Goal: Information Seeking & Learning: Learn about a topic

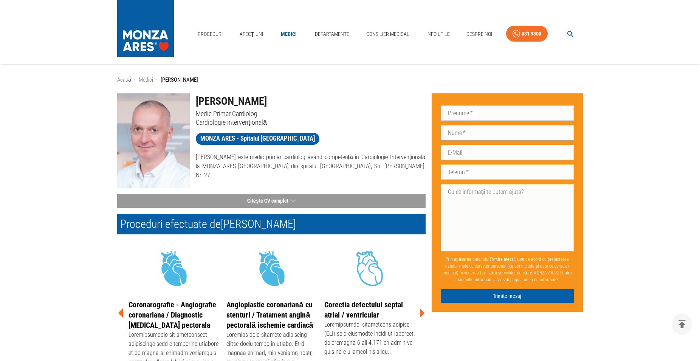
scroll to position [77, 0]
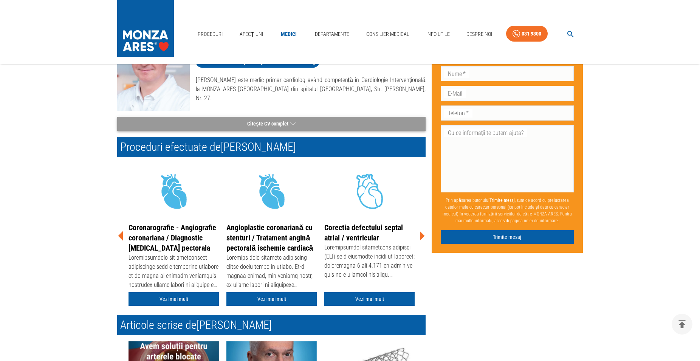
click at [279, 123] on button "Citește CV complet" at bounding box center [271, 124] width 308 height 14
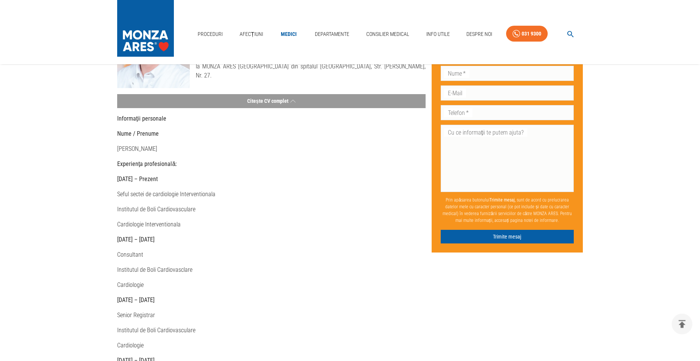
scroll to position [0, 0]
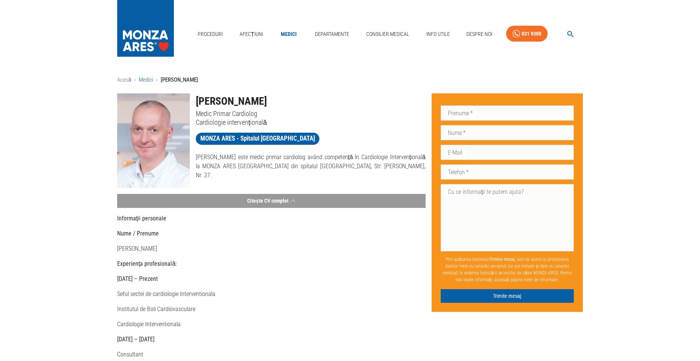
click at [146, 79] on link "Medici" at bounding box center [146, 79] width 14 height 7
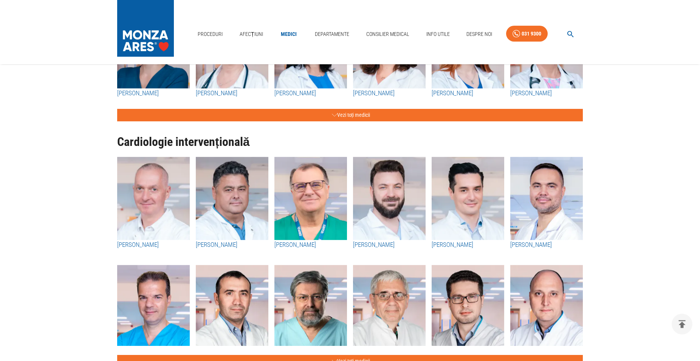
scroll to position [77, 0]
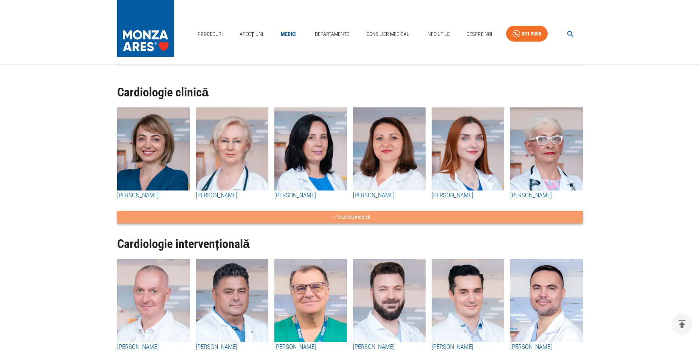
click at [299, 216] on button "Vezi toți medicii" at bounding box center [350, 217] width 466 height 12
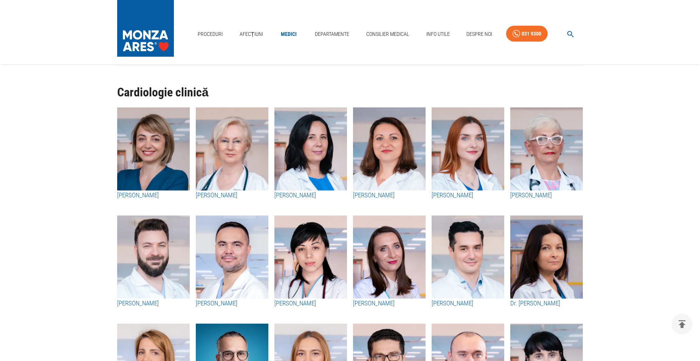
click at [150, 195] on h3 "[PERSON_NAME]" at bounding box center [153, 195] width 73 height 10
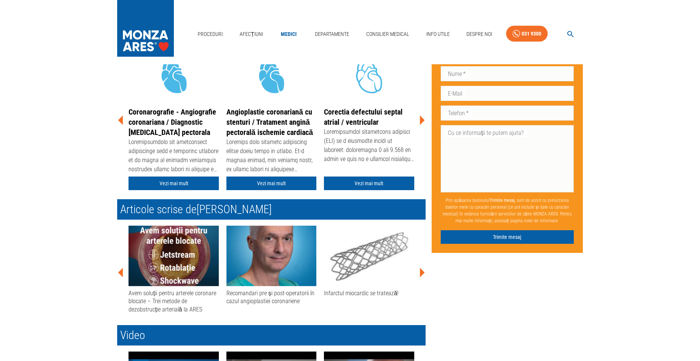
scroll to position [463, 0]
